Goal: Task Accomplishment & Management: Manage account settings

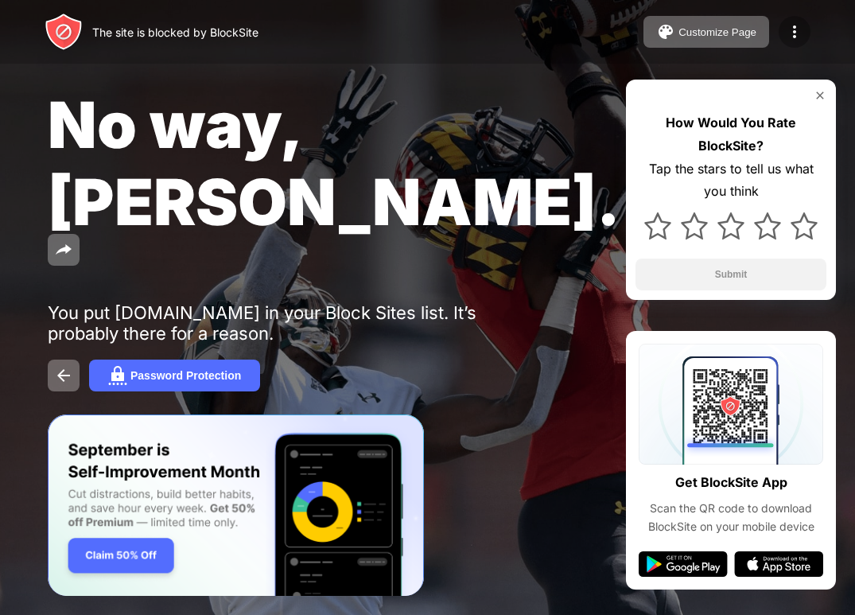
click at [803, 21] on div at bounding box center [795, 32] width 32 height 32
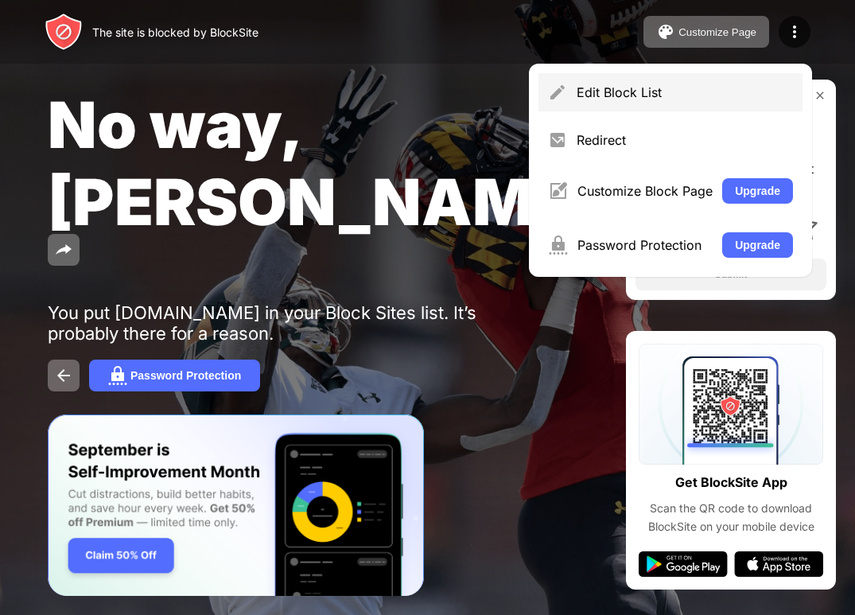
click at [675, 84] on div "Edit Block List" at bounding box center [671, 92] width 264 height 38
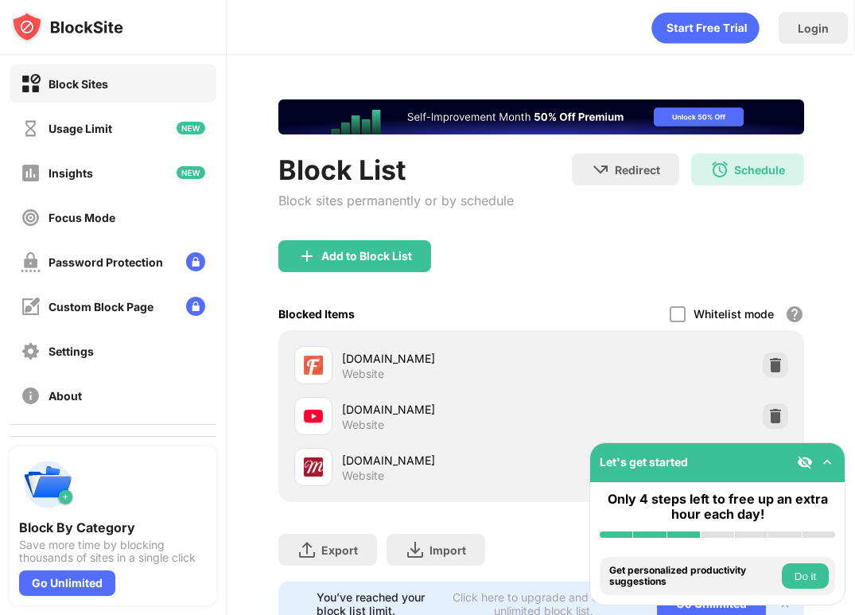
click at [749, 155] on div "Schedule 08:00 to 17:00 Tue,Wed,Thu,Fri" at bounding box center [748, 170] width 113 height 32
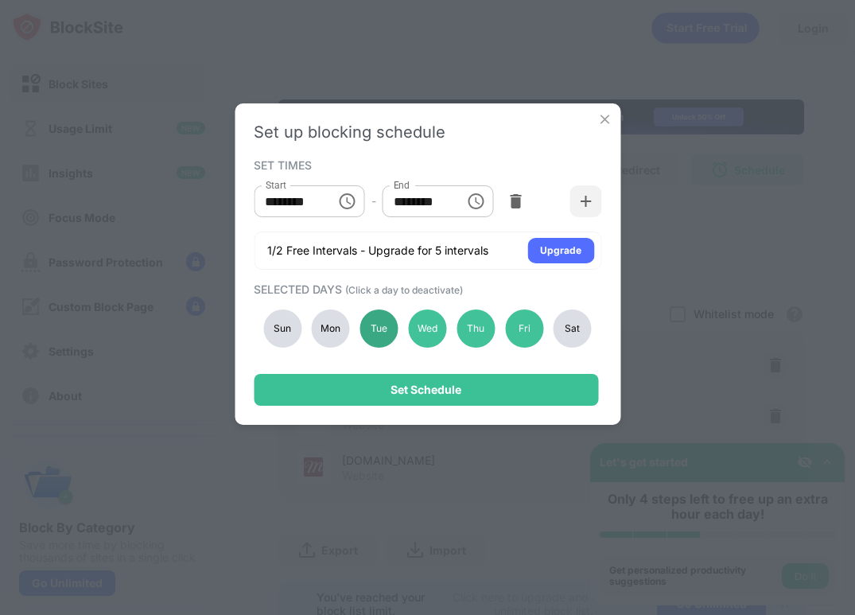
click at [394, 329] on div "Tue" at bounding box center [379, 329] width 38 height 38
click at [344, 328] on div "Mon" at bounding box center [331, 329] width 38 height 38
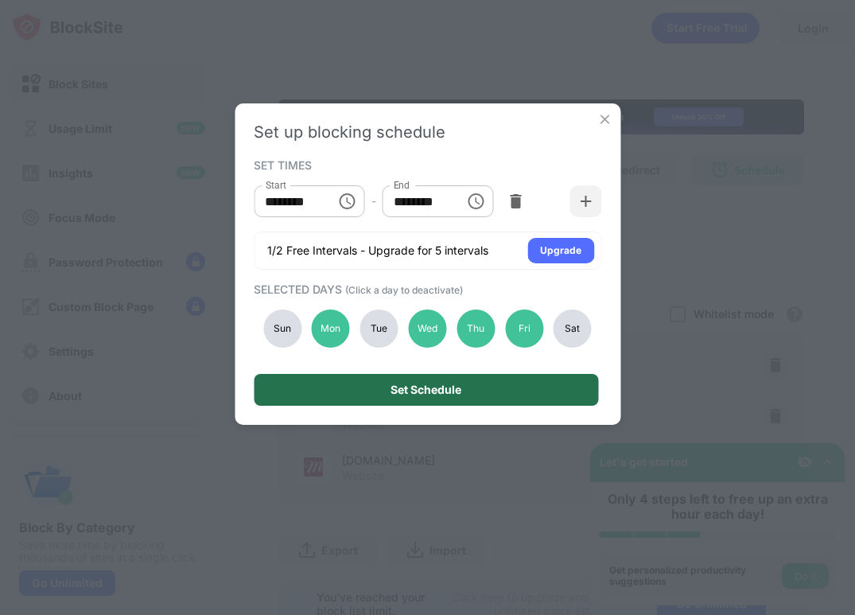
click at [353, 399] on div "Set Schedule" at bounding box center [426, 390] width 345 height 32
